Goal: Task Accomplishment & Management: Manage account settings

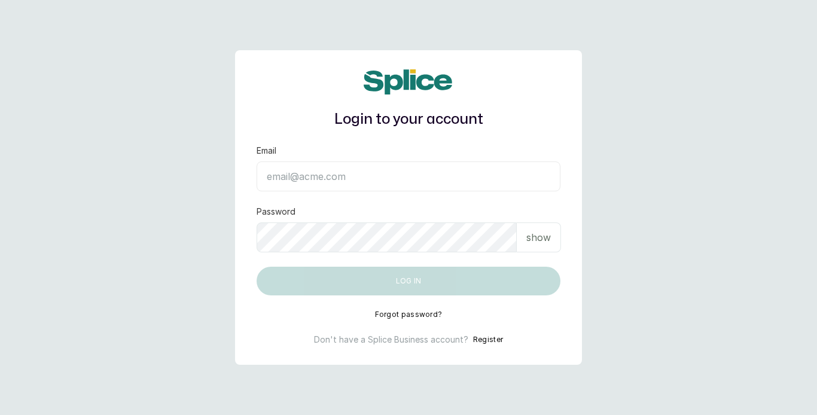
type input "[EMAIL_ADDRESS][DOMAIN_NAME]"
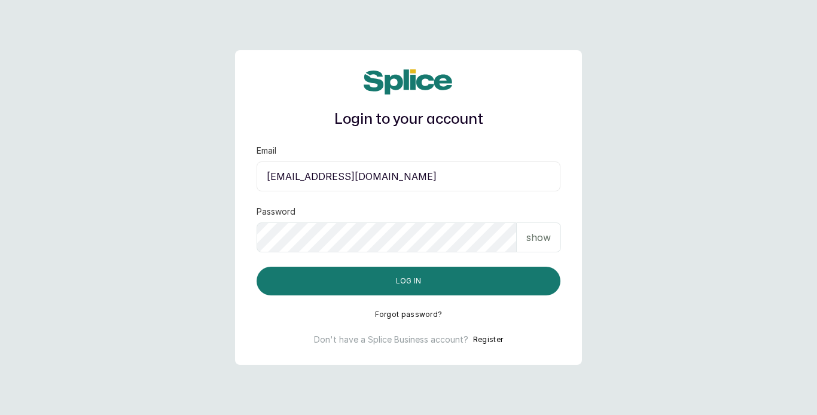
drag, startPoint x: 534, startPoint y: 359, endPoint x: 527, endPoint y: 342, distance: 18.2
click at [527, 342] on div "Login to your account Email ameeraabraham@hotmail.com Password show Log in Forg…" at bounding box center [408, 207] width 347 height 315
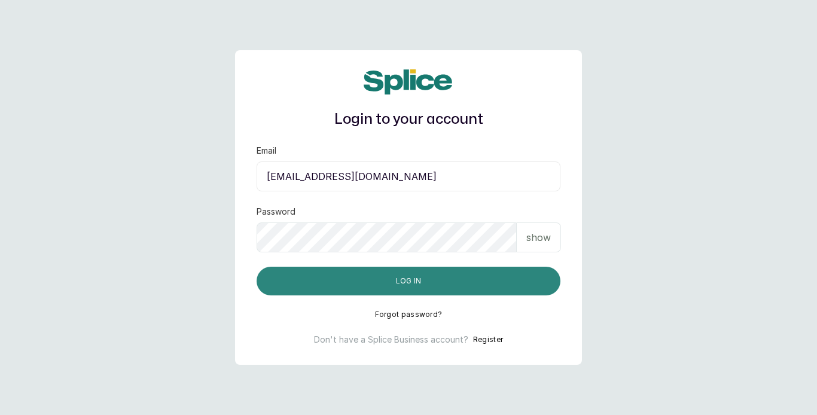
click at [471, 286] on button "Log in" at bounding box center [409, 281] width 304 height 29
